Goal: Information Seeking & Learning: Find contact information

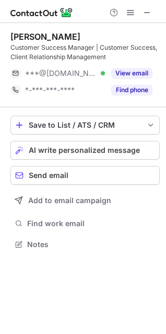
scroll to position [236, 166]
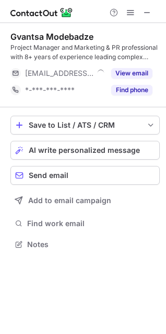
scroll to position [236, 166]
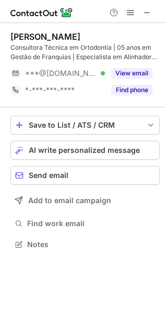
scroll to position [236, 166]
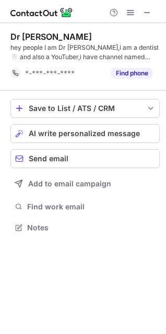
scroll to position [220, 166]
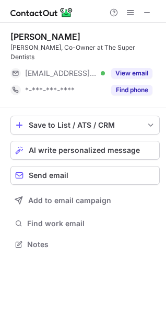
scroll to position [227, 166]
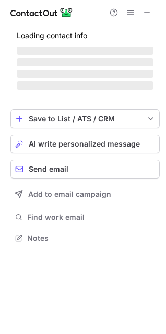
scroll to position [244, 166]
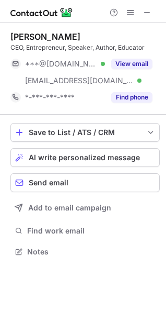
scroll to position [244, 166]
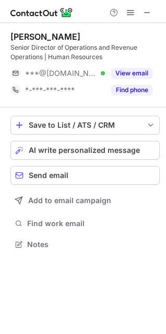
scroll to position [236, 166]
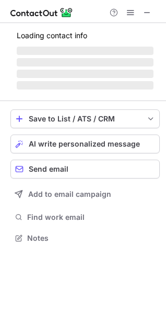
scroll to position [253, 166]
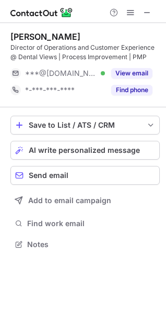
scroll to position [236, 166]
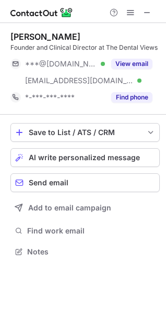
scroll to position [244, 166]
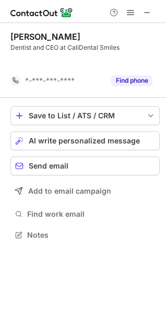
scroll to position [210, 166]
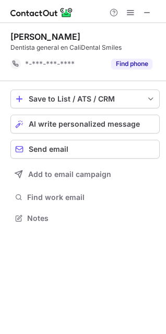
scroll to position [210, 166]
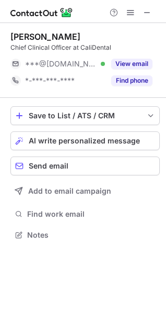
scroll to position [5, 5]
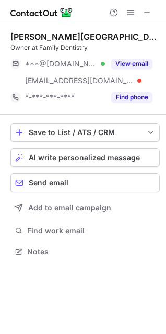
scroll to position [244, 166]
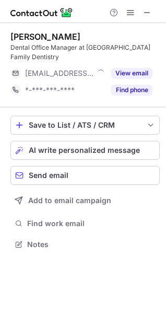
scroll to position [236, 166]
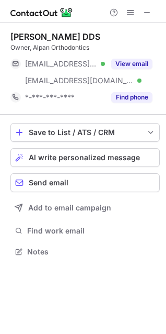
scroll to position [244, 166]
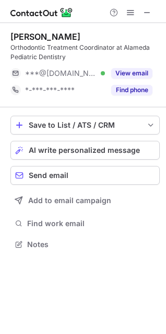
scroll to position [236, 166]
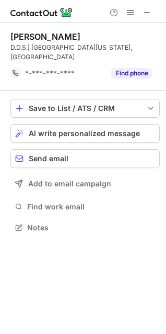
scroll to position [210, 166]
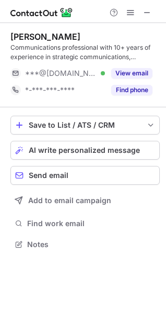
scroll to position [236, 166]
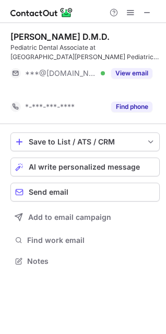
scroll to position [236, 166]
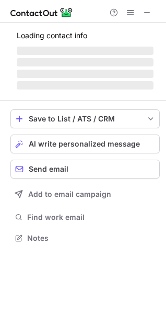
scroll to position [218, 166]
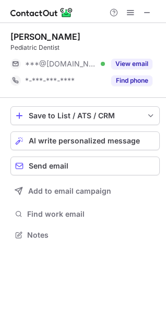
scroll to position [5, 5]
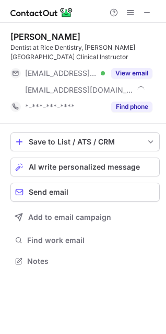
scroll to position [253, 166]
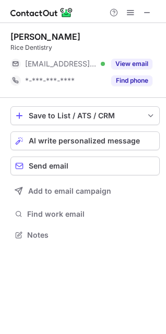
scroll to position [227, 166]
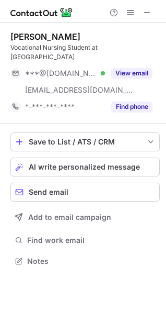
scroll to position [253, 166]
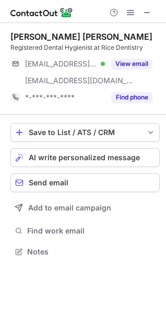
scroll to position [244, 166]
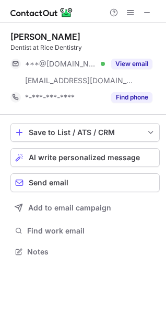
scroll to position [244, 166]
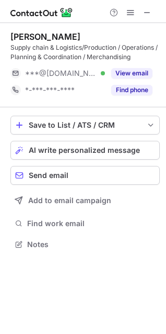
scroll to position [236, 166]
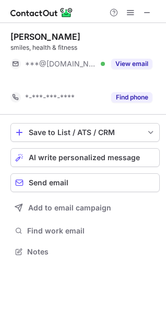
scroll to position [227, 166]
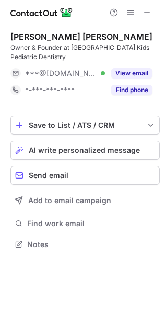
scroll to position [236, 166]
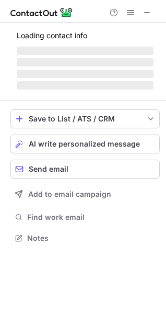
scroll to position [230, 166]
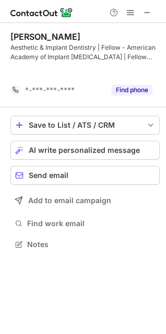
scroll to position [220, 166]
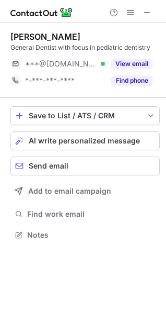
scroll to position [227, 166]
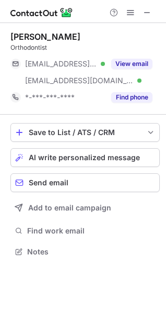
scroll to position [244, 166]
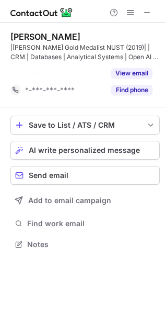
scroll to position [220, 166]
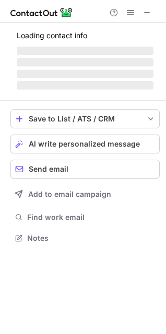
scroll to position [230, 166]
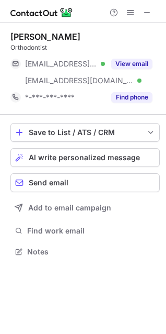
scroll to position [244, 166]
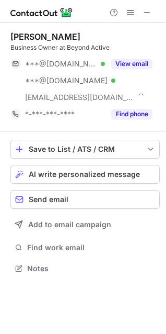
scroll to position [260, 166]
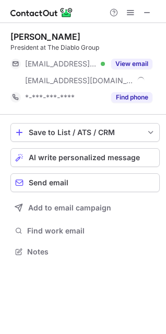
scroll to position [244, 166]
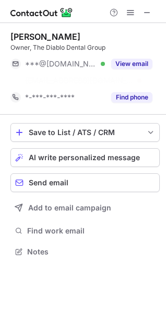
scroll to position [227, 166]
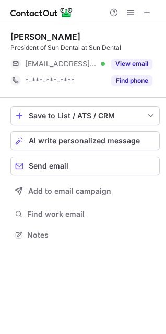
scroll to position [5, 5]
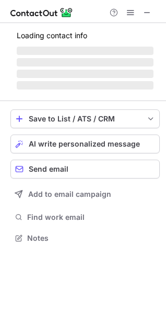
scroll to position [236, 166]
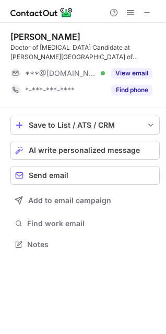
scroll to position [236, 166]
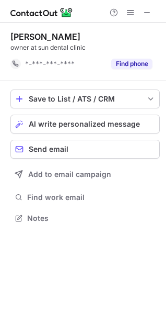
scroll to position [210, 166]
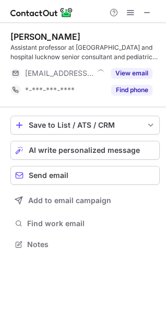
scroll to position [236, 166]
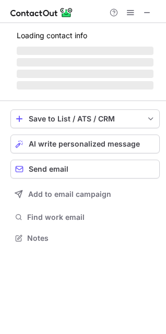
scroll to position [5, 5]
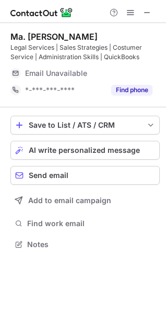
scroll to position [236, 166]
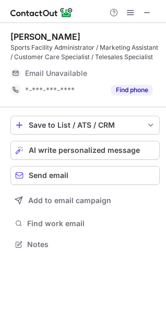
scroll to position [236, 166]
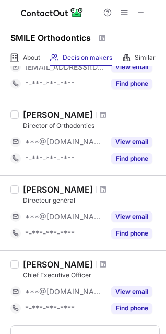
scroll to position [605, 0]
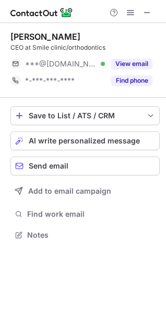
scroll to position [227, 166]
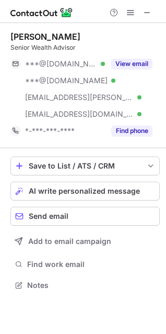
scroll to position [277, 166]
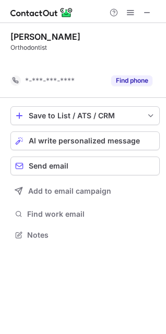
scroll to position [210, 166]
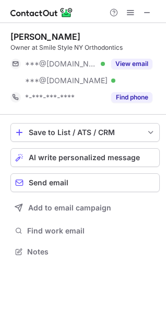
scroll to position [244, 166]
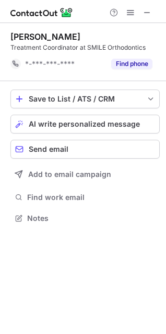
scroll to position [210, 166]
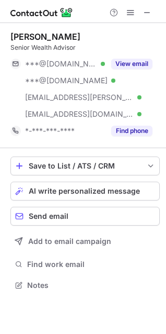
scroll to position [277, 166]
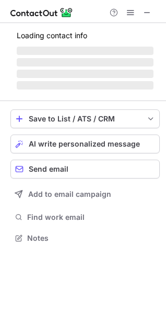
scroll to position [218, 166]
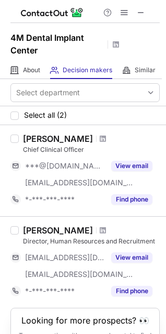
scroll to position [62, 0]
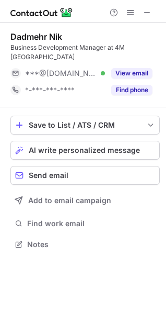
scroll to position [236, 166]
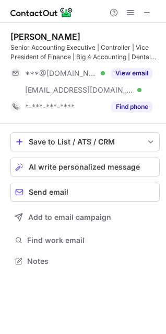
scroll to position [253, 166]
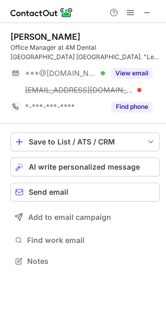
scroll to position [253, 166]
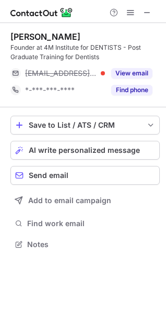
scroll to position [236, 166]
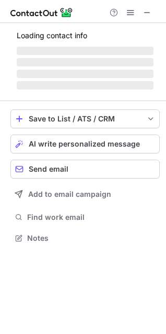
scroll to position [5, 5]
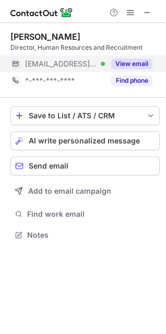
click at [136, 63] on button "View email" at bounding box center [131, 64] width 41 height 10
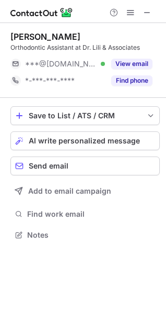
scroll to position [227, 166]
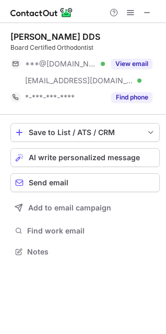
scroll to position [244, 166]
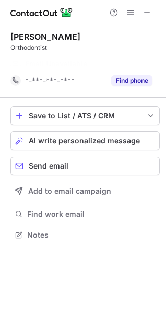
scroll to position [210, 166]
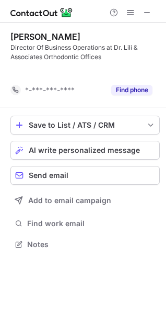
scroll to position [220, 166]
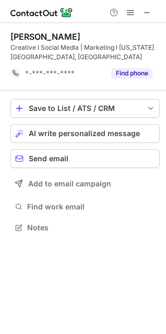
scroll to position [220, 166]
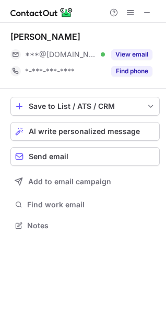
scroll to position [218, 166]
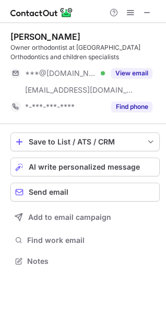
scroll to position [253, 166]
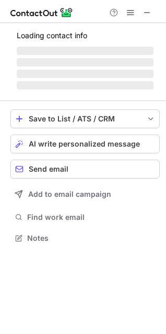
scroll to position [5, 5]
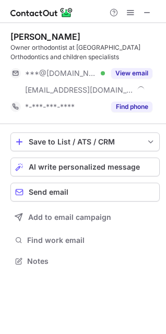
scroll to position [253, 166]
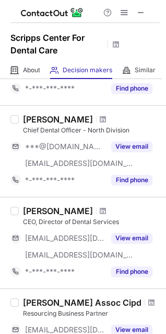
scroll to position [2, 0]
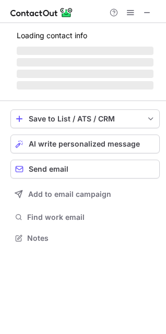
scroll to position [5, 5]
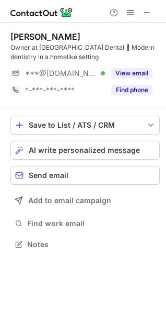
scroll to position [236, 166]
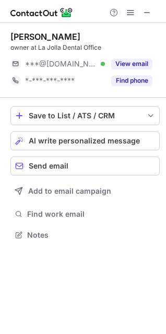
scroll to position [227, 166]
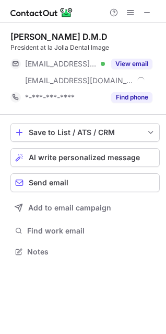
scroll to position [244, 166]
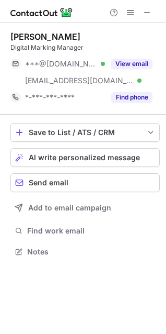
scroll to position [244, 166]
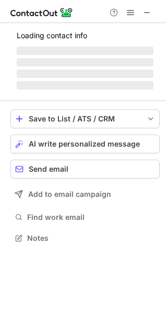
scroll to position [236, 166]
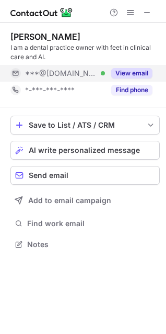
click at [124, 73] on button "View email" at bounding box center [131, 73] width 41 height 10
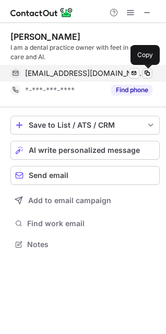
click at [147, 71] on span at bounding box center [147, 73] width 8 height 8
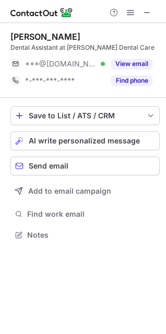
scroll to position [227, 166]
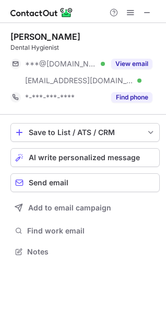
scroll to position [244, 166]
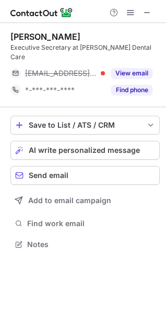
scroll to position [227, 166]
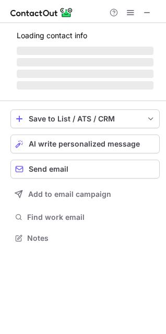
scroll to position [218, 166]
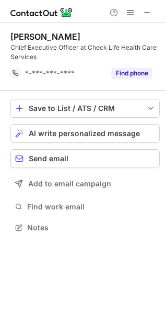
scroll to position [220, 166]
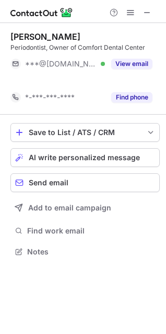
scroll to position [227, 166]
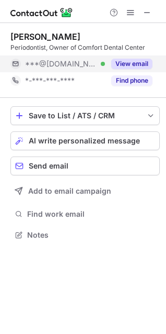
click at [142, 62] on button "View email" at bounding box center [131, 64] width 41 height 10
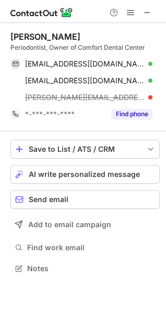
scroll to position [260, 166]
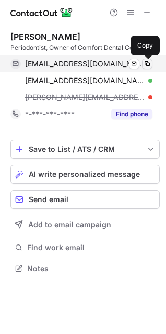
click at [147, 62] on span at bounding box center [147, 64] width 8 height 8
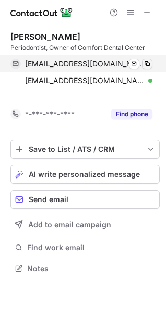
scroll to position [244, 166]
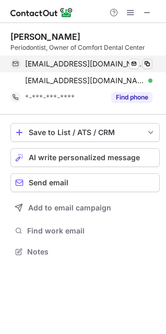
click at [147, 62] on span at bounding box center [147, 64] width 8 height 8
